Goal: Information Seeking & Learning: Learn about a topic

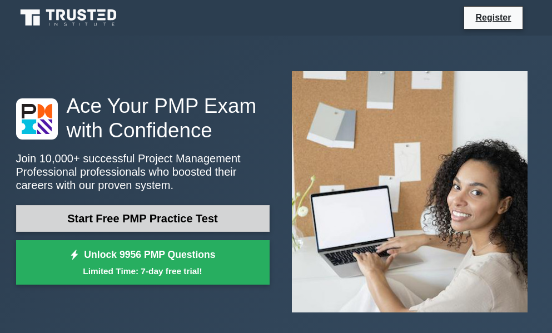
click at [158, 222] on link "Start Free PMP Practice Test" at bounding box center [142, 218] width 253 height 27
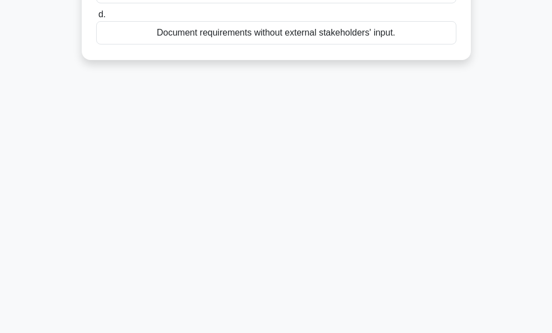
scroll to position [267, 0]
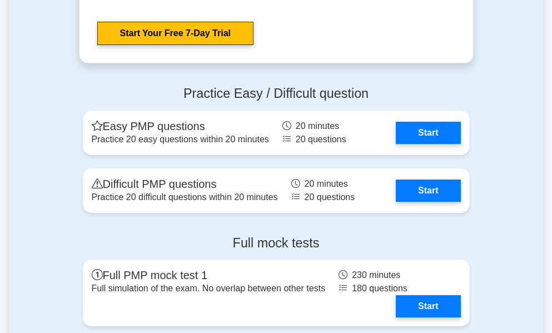
scroll to position [3224, 0]
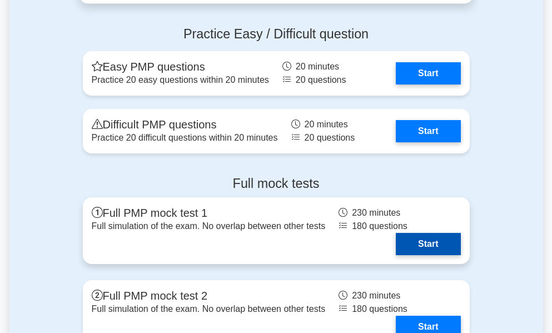
scroll to position [3097, 0]
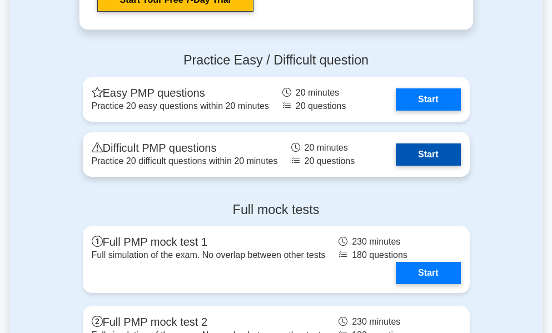
click at [430, 152] on link "Start" at bounding box center [428, 154] width 64 height 22
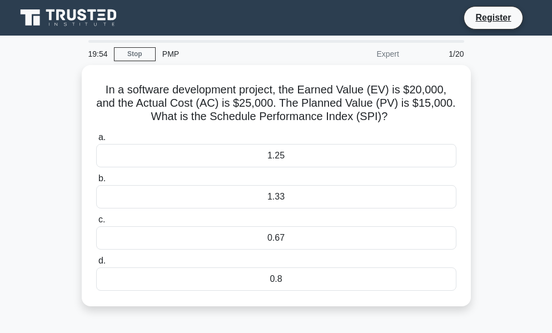
click at [456, 58] on div "1/20" at bounding box center [438, 54] width 65 height 22
